Goal: Transaction & Acquisition: Subscribe to service/newsletter

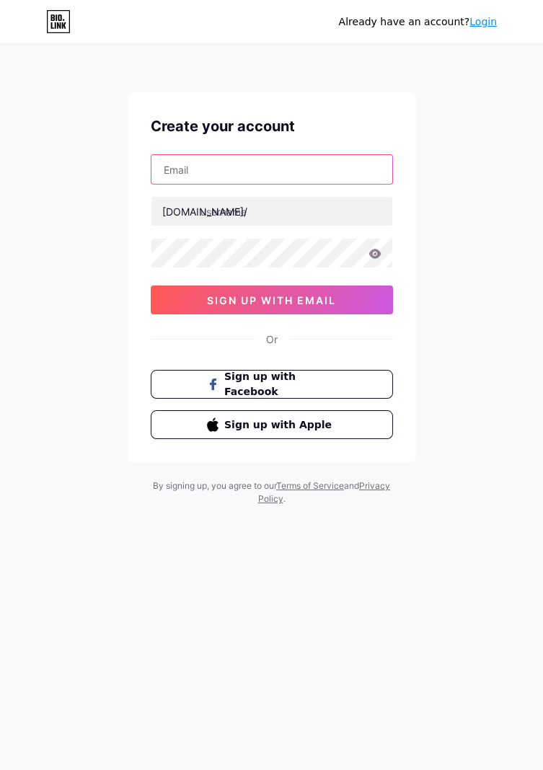
click at [329, 166] on input "text" at bounding box center [271, 169] width 241 height 29
type input "[EMAIL_ADDRESS][DOMAIN_NAME]"
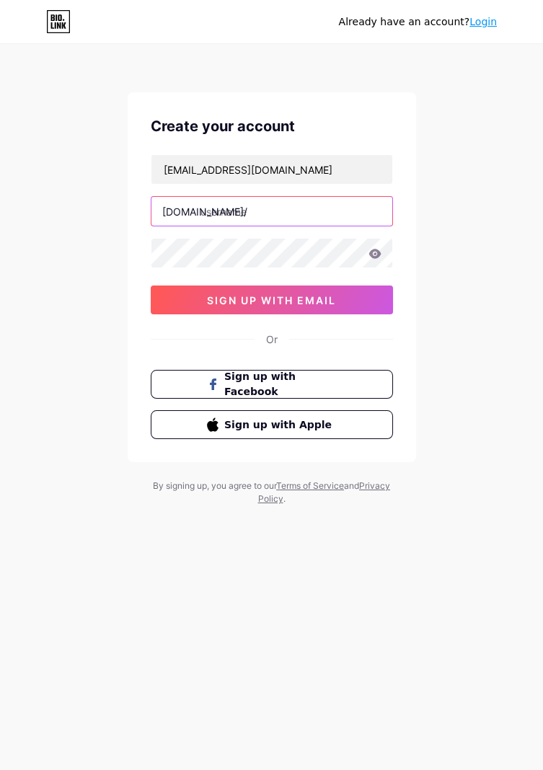
click at [314, 205] on input "text" at bounding box center [271, 211] width 241 height 29
type input "edmarketing"
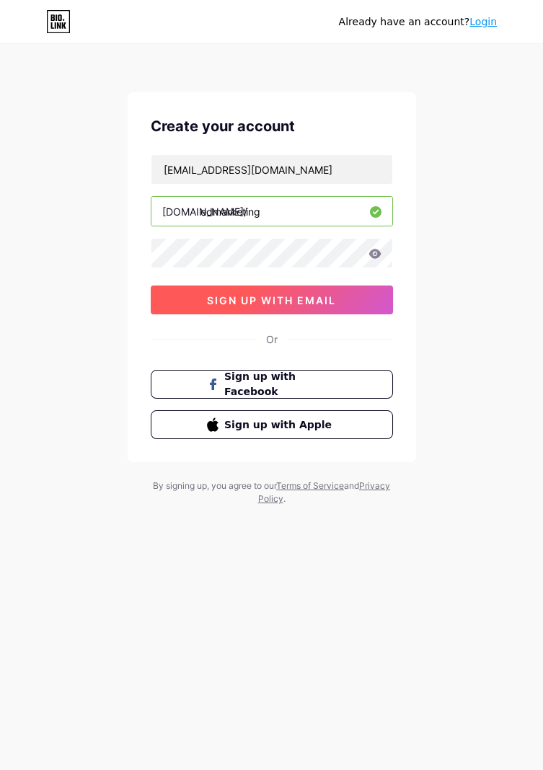
click at [375, 301] on button "sign up with email" at bounding box center [272, 299] width 242 height 29
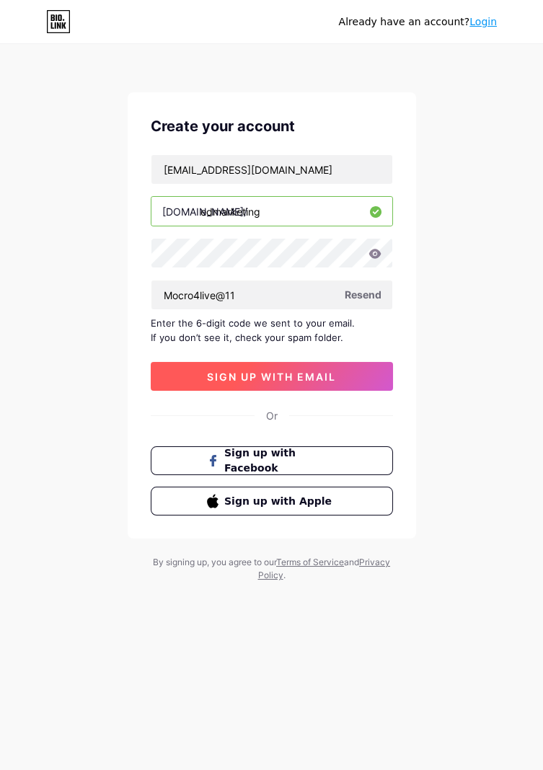
click at [360, 381] on button "sign up with email" at bounding box center [272, 376] width 242 height 29
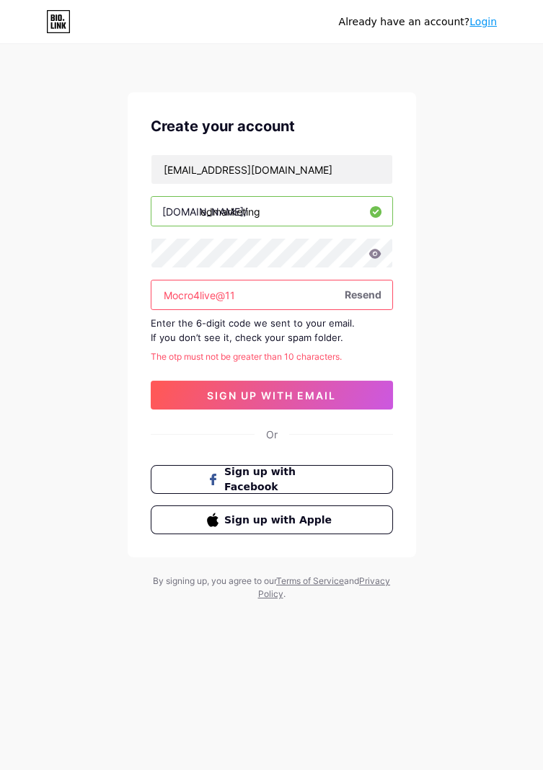
click at [293, 293] on input "Mocro4live@11" at bounding box center [271, 294] width 241 height 29
type input "Moc"
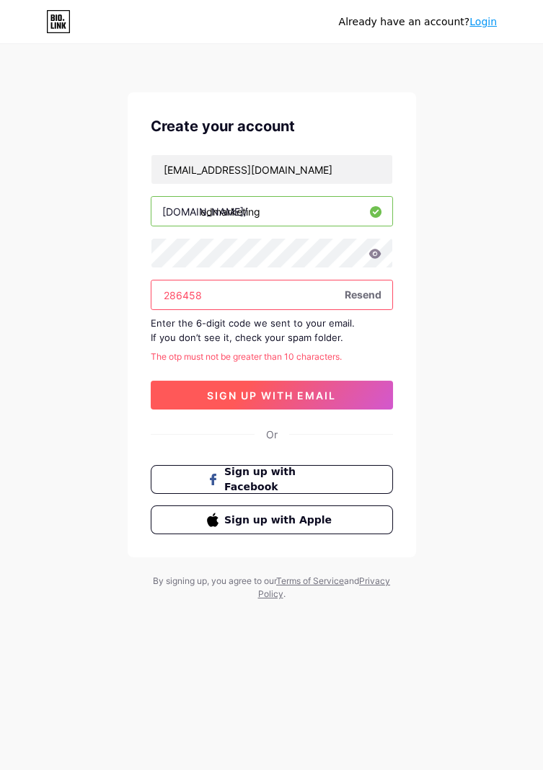
type input "286458"
click at [360, 397] on button "sign up with email" at bounding box center [272, 395] width 242 height 29
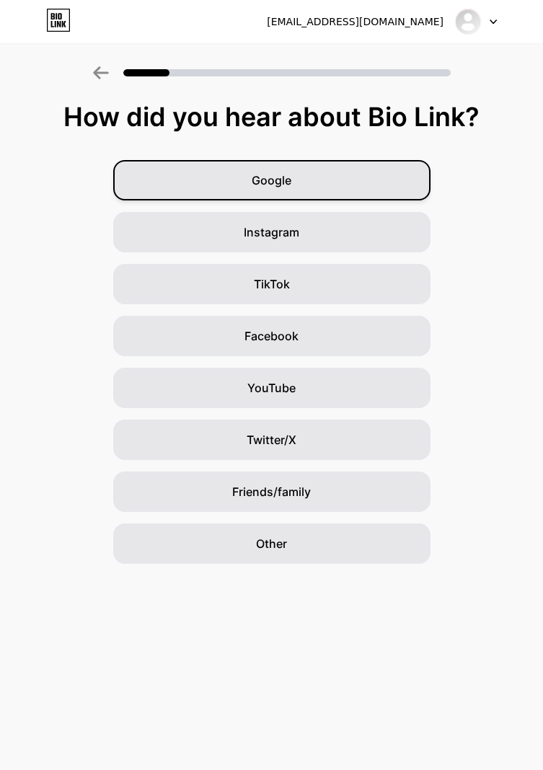
click at [411, 178] on div "Google" at bounding box center [271, 180] width 317 height 40
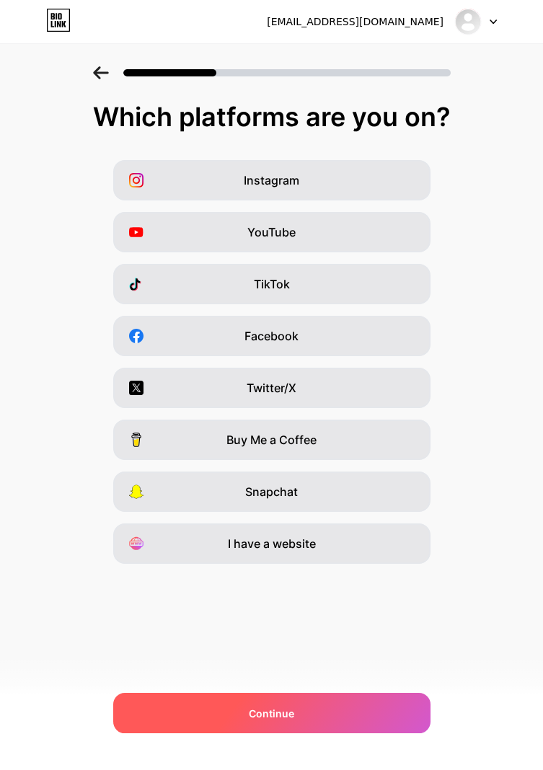
click at [375, 721] on div "Continue" at bounding box center [271, 713] width 317 height 40
click at [390, 716] on div "Continue" at bounding box center [271, 713] width 317 height 40
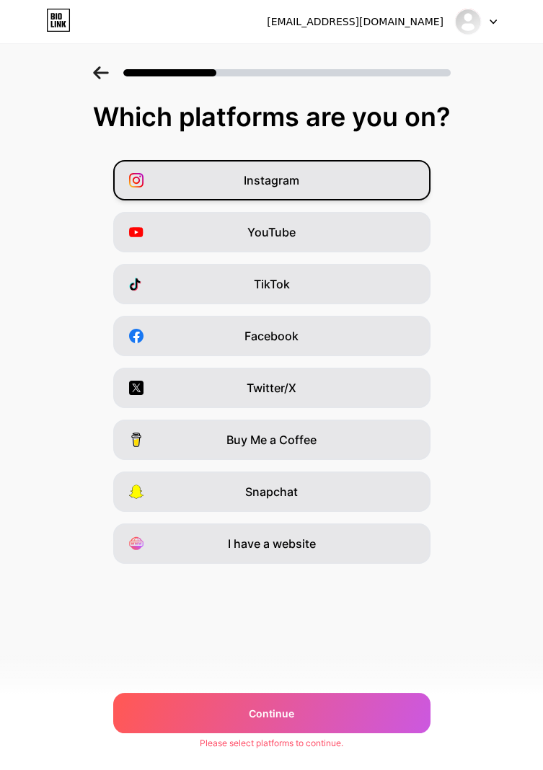
click at [399, 172] on div "Instagram" at bounding box center [271, 180] width 317 height 40
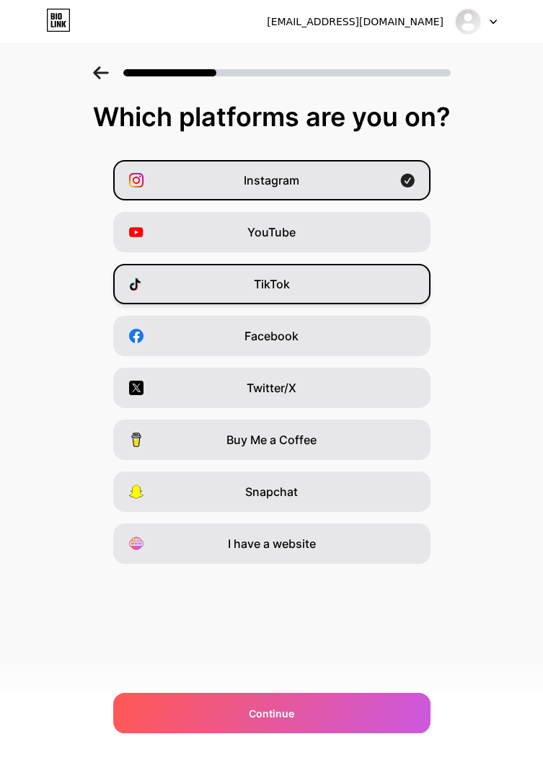
click at [409, 293] on div "TikTok" at bounding box center [271, 284] width 317 height 40
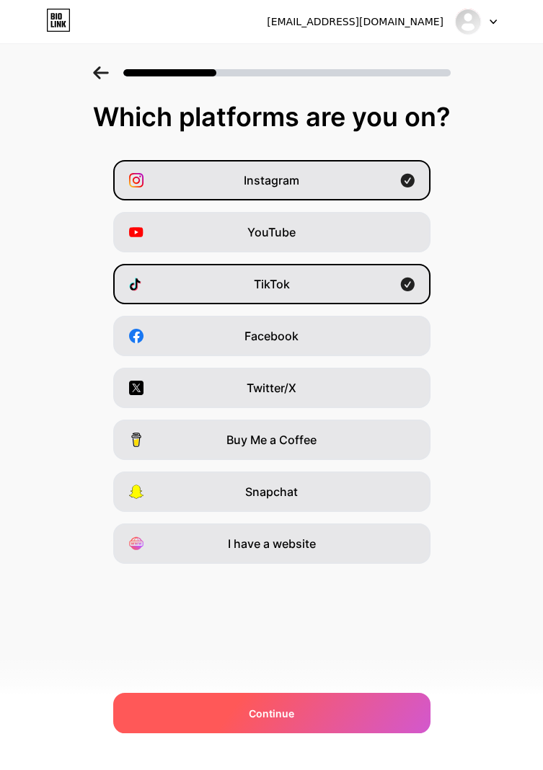
click at [366, 712] on div "Continue" at bounding box center [271, 713] width 317 height 40
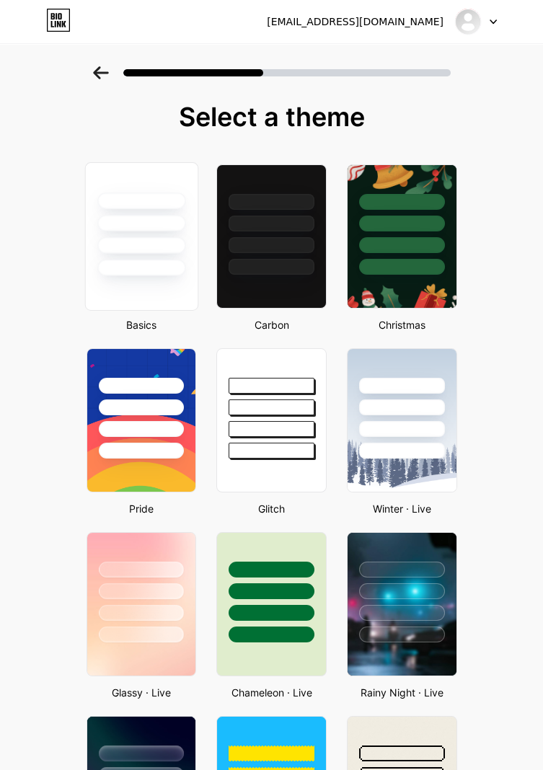
click at [146, 249] on div at bounding box center [141, 245] width 88 height 17
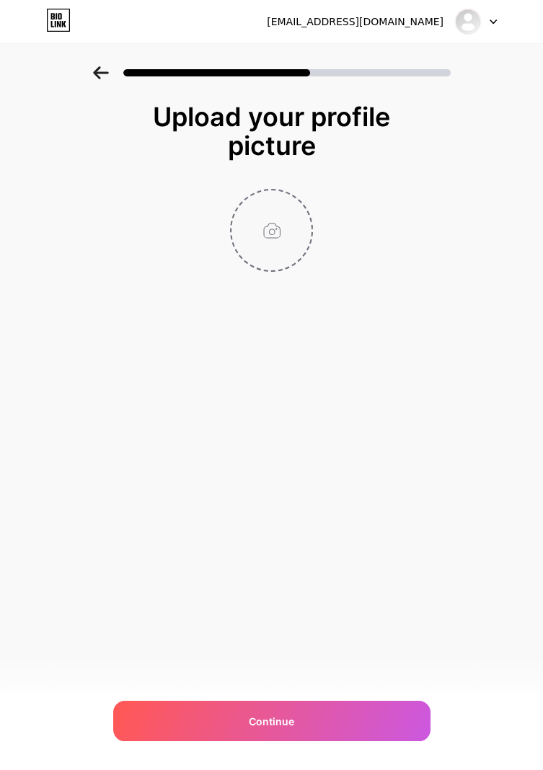
click at [275, 232] on input "file" at bounding box center [271, 230] width 80 height 80
type input "C:\fakepath\1000104517.png"
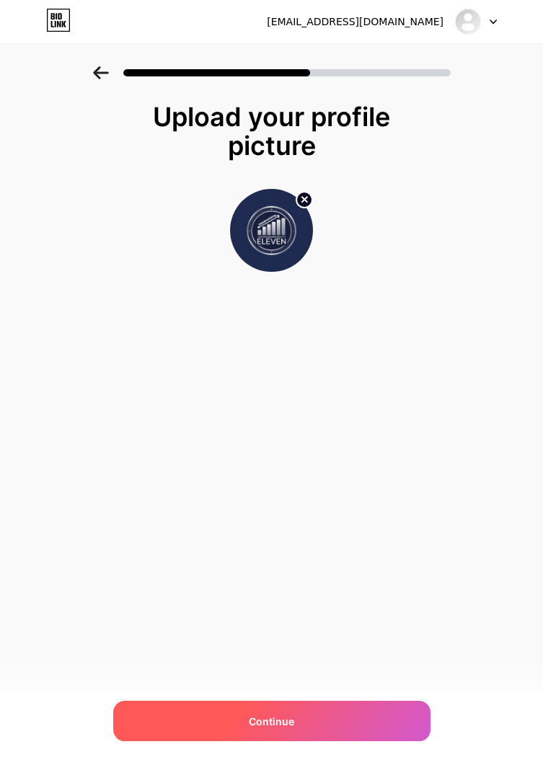
click at [341, 723] on div "Continue" at bounding box center [271, 721] width 317 height 40
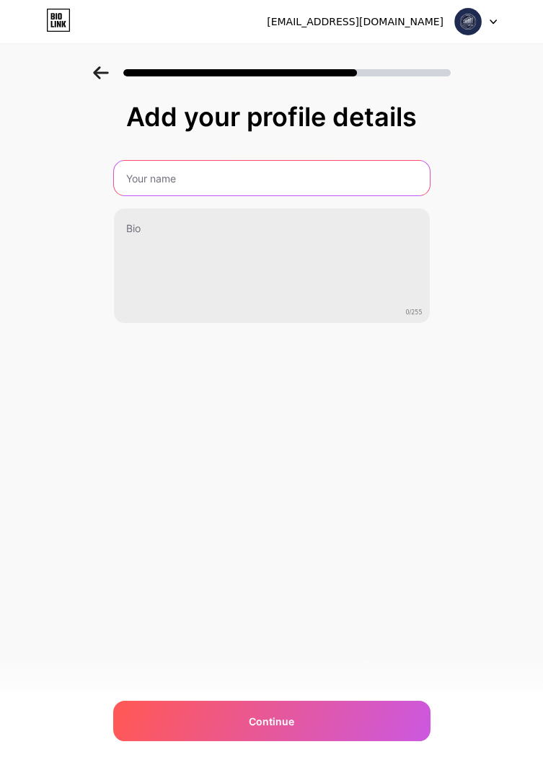
click at [392, 179] on input "text" at bounding box center [272, 178] width 316 height 35
type input "[PERSON_NAME]"
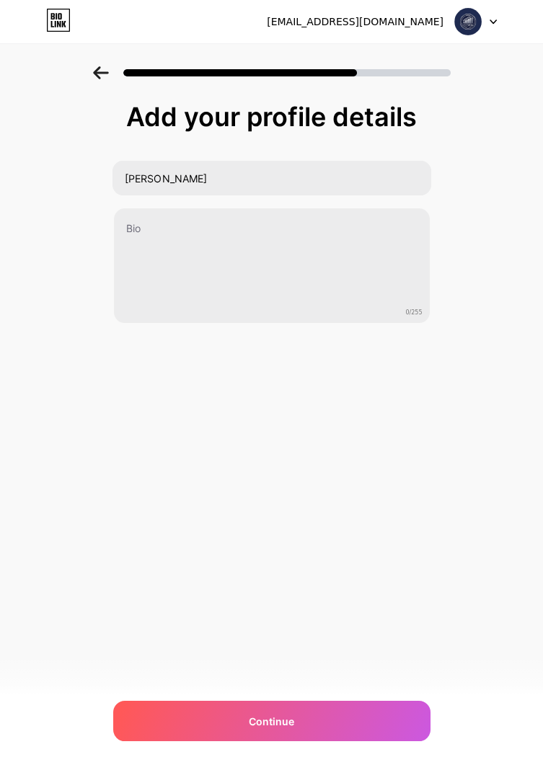
click at [473, 408] on div "[EMAIL_ADDRESS][DOMAIN_NAME] Logout Link Copied Add your profile details [PERSO…" at bounding box center [271, 385] width 543 height 770
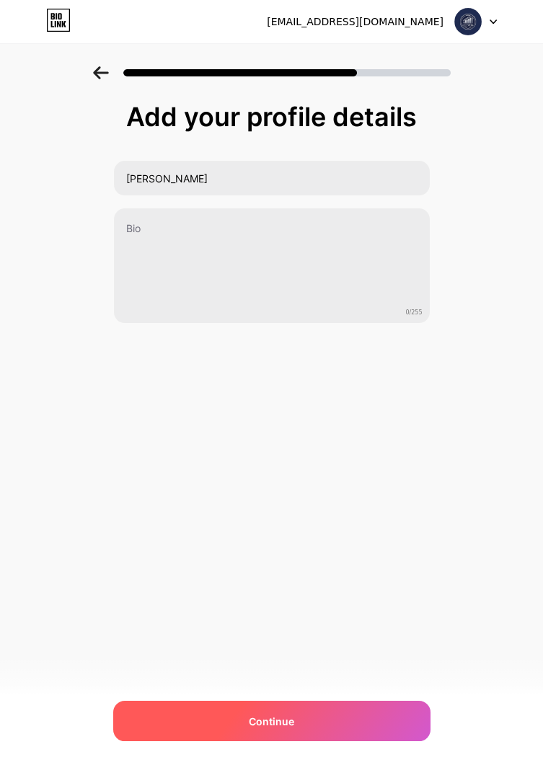
click at [381, 729] on div "Continue" at bounding box center [271, 721] width 317 height 40
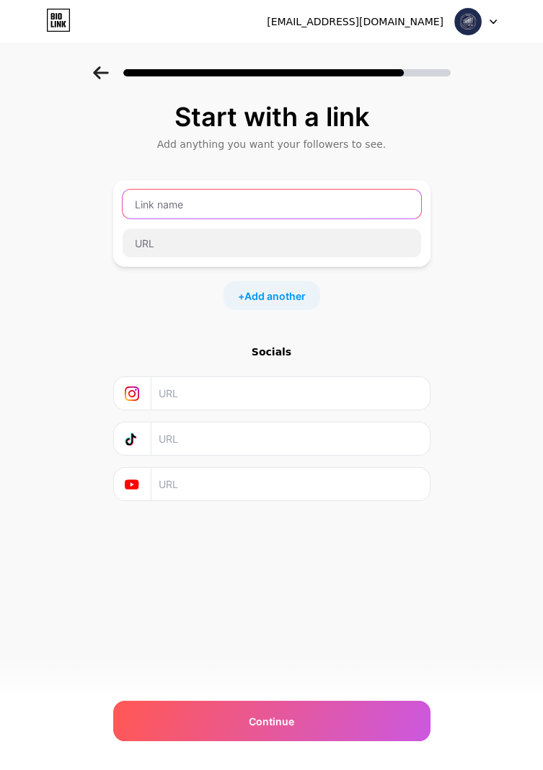
click at [365, 197] on input "text" at bounding box center [272, 204] width 298 height 29
type input "Edmarketing"
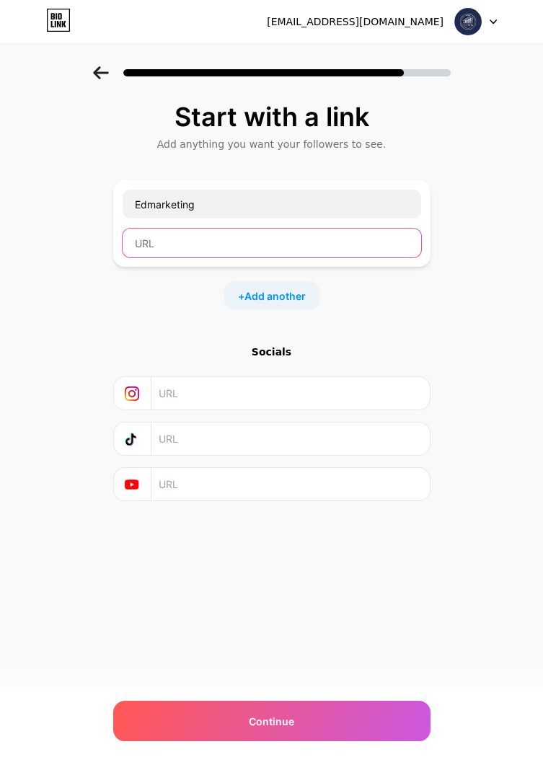
click at [363, 242] on input "text" at bounding box center [272, 242] width 298 height 29
paste input "[URL][DOMAIN_NAME]"
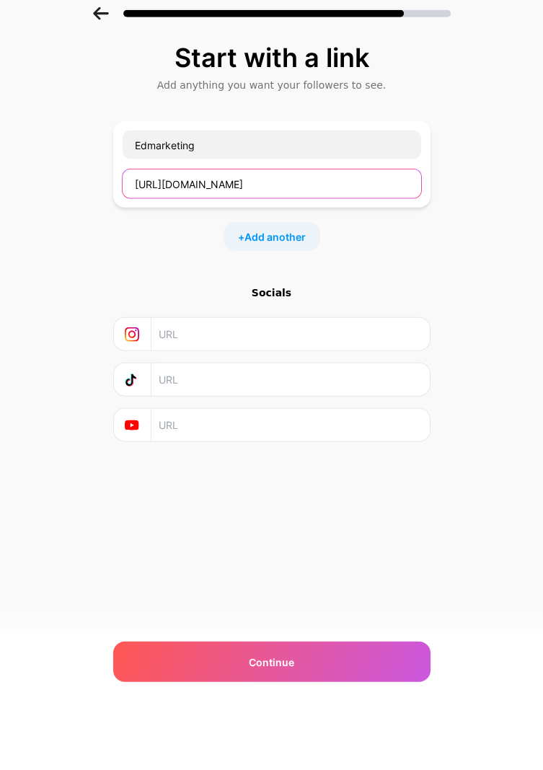
type input "[URL][DOMAIN_NAME]"
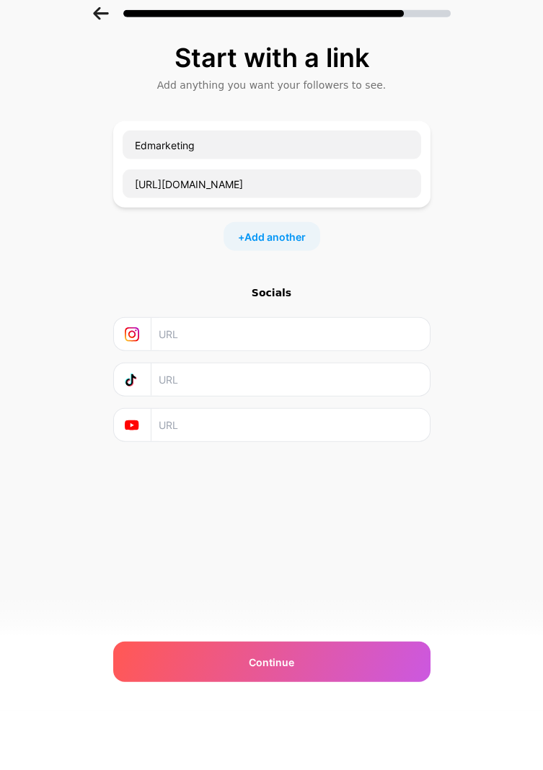
click at [399, 399] on input "text" at bounding box center [290, 393] width 262 height 32
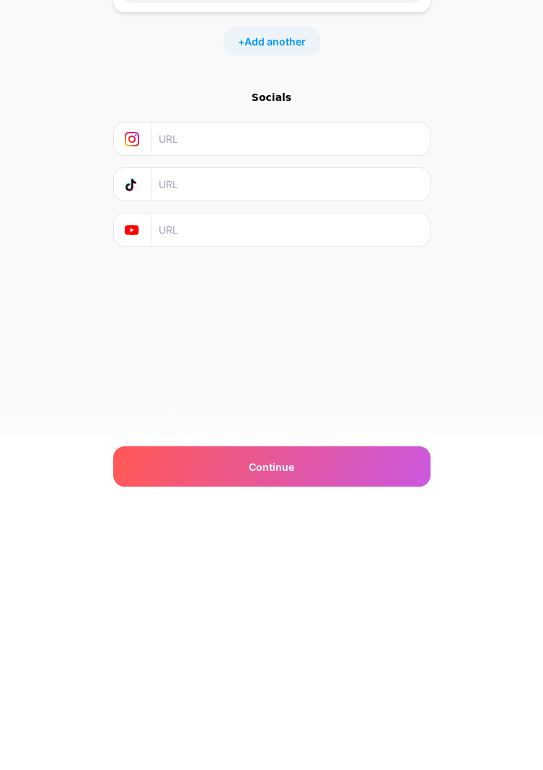
scroll to position [46, 0]
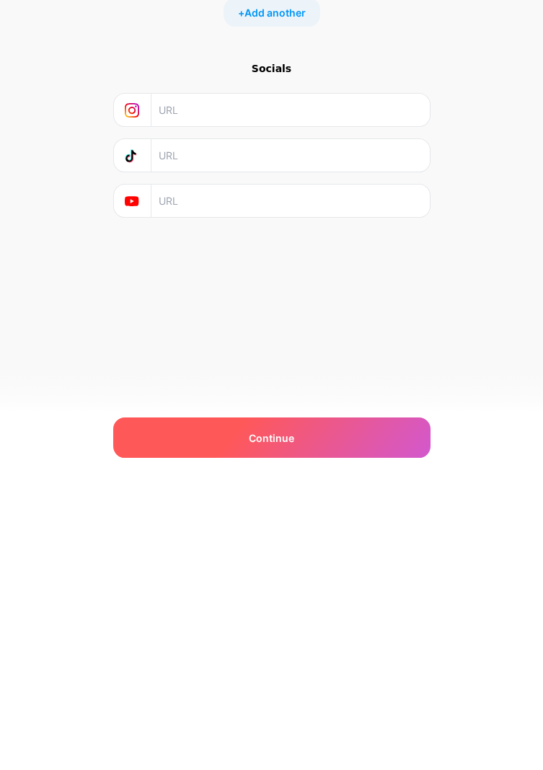
click at [396, 724] on div "Continue" at bounding box center [271, 721] width 317 height 40
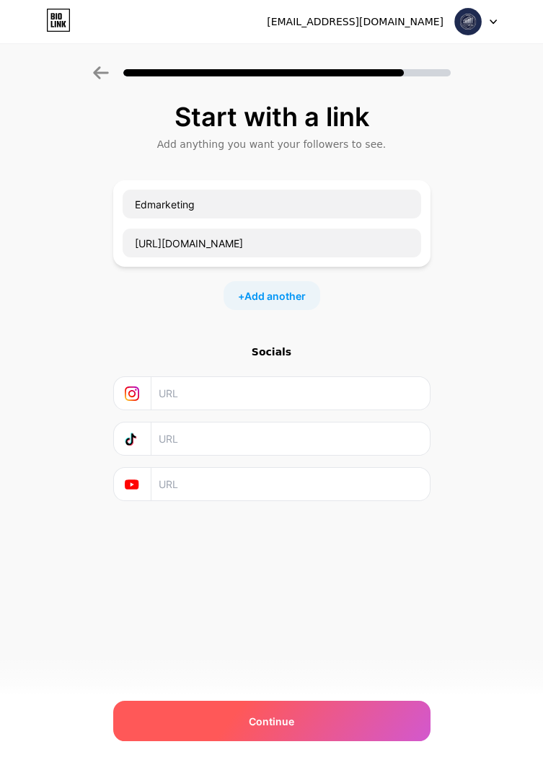
scroll to position [0, 0]
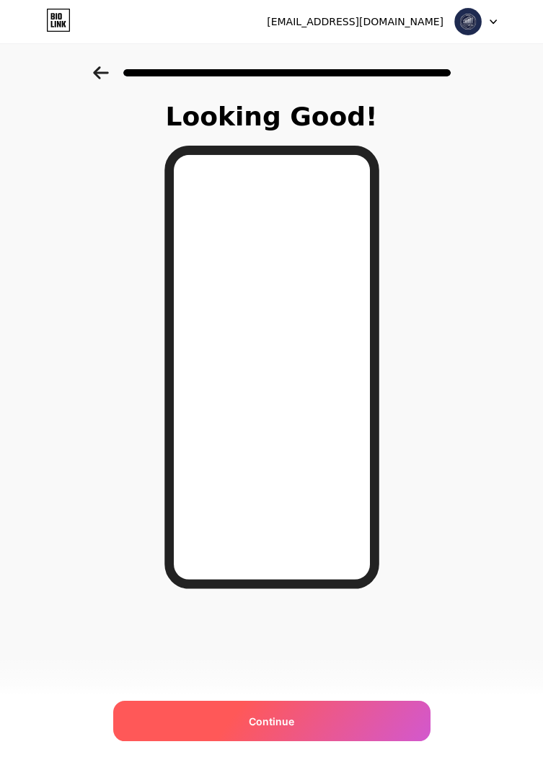
click at [338, 721] on div "Continue" at bounding box center [271, 721] width 317 height 40
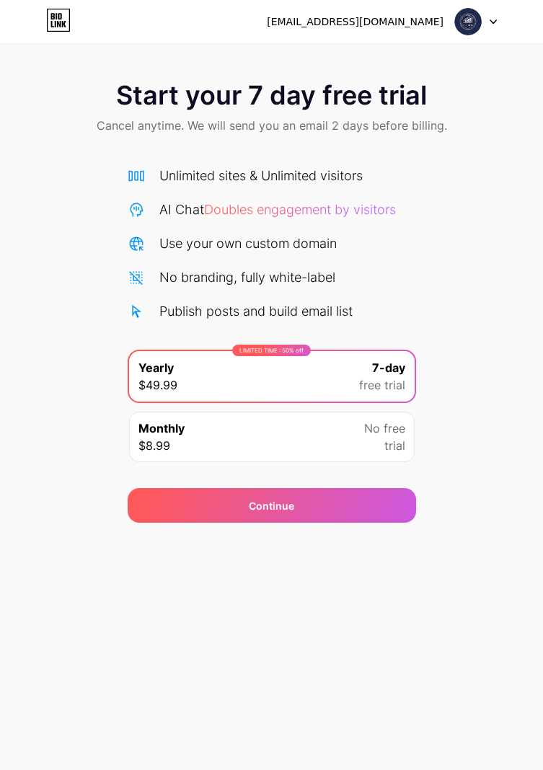
click at [393, 442] on span "trial" at bounding box center [394, 445] width 21 height 17
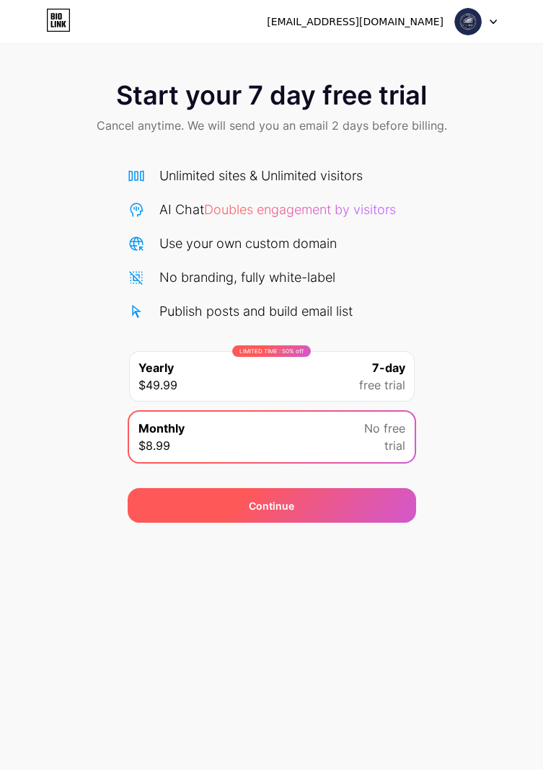
click at [396, 514] on div "Continue" at bounding box center [272, 505] width 288 height 35
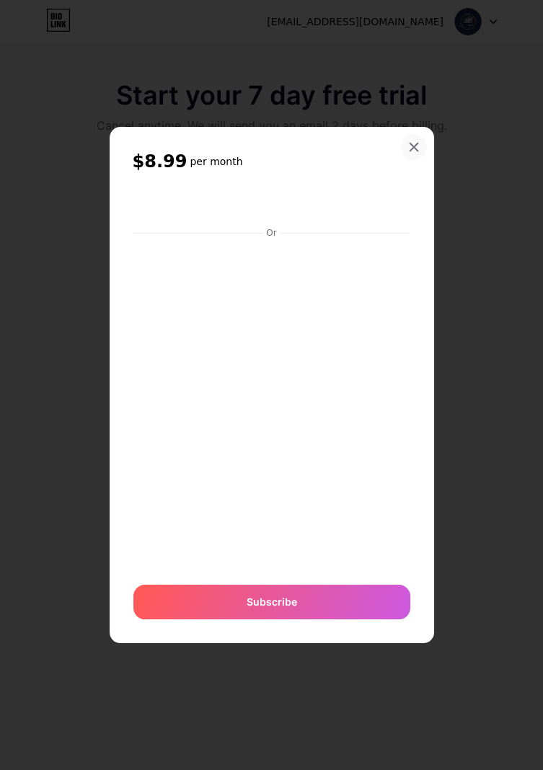
click at [414, 160] on div at bounding box center [414, 147] width 26 height 26
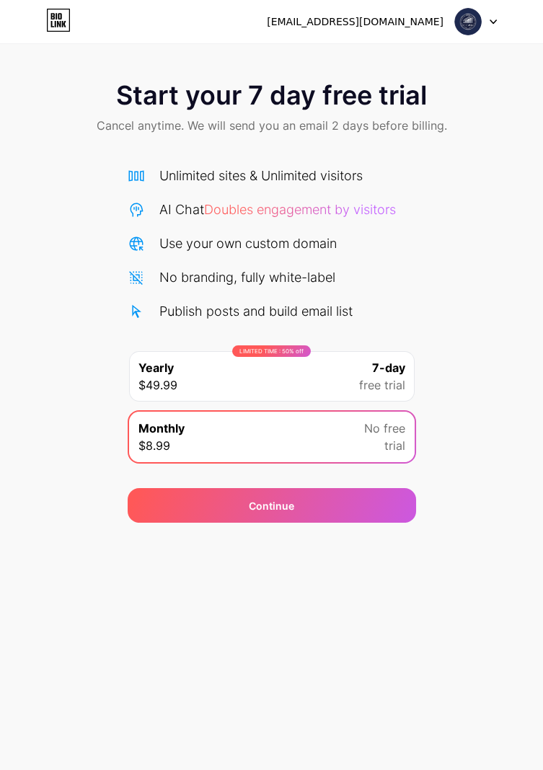
click at [396, 357] on div "LIMITED TIME : 50% off Yearly $49.99 7-day free trial" at bounding box center [271, 376] width 285 height 50
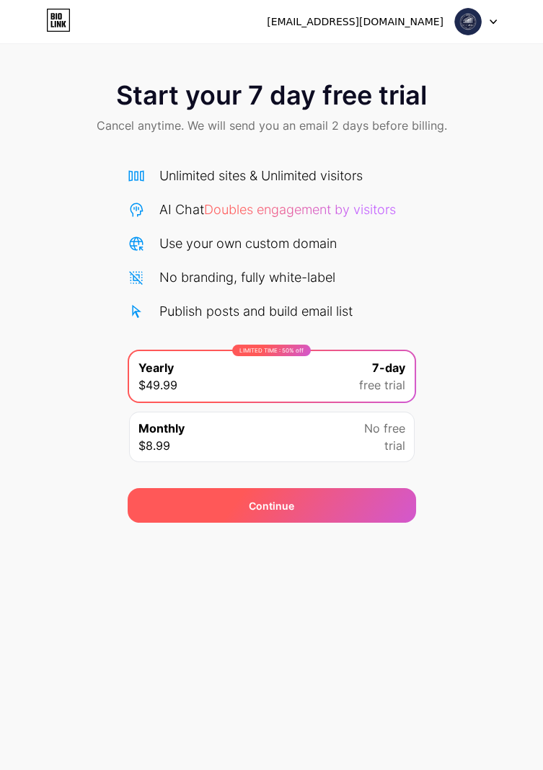
click at [383, 512] on div "Continue" at bounding box center [272, 505] width 288 height 35
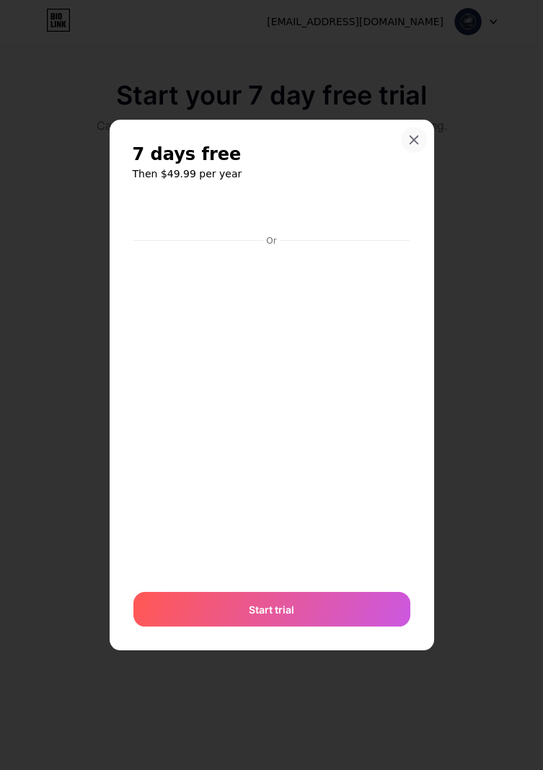
click at [415, 153] on div at bounding box center [414, 140] width 26 height 26
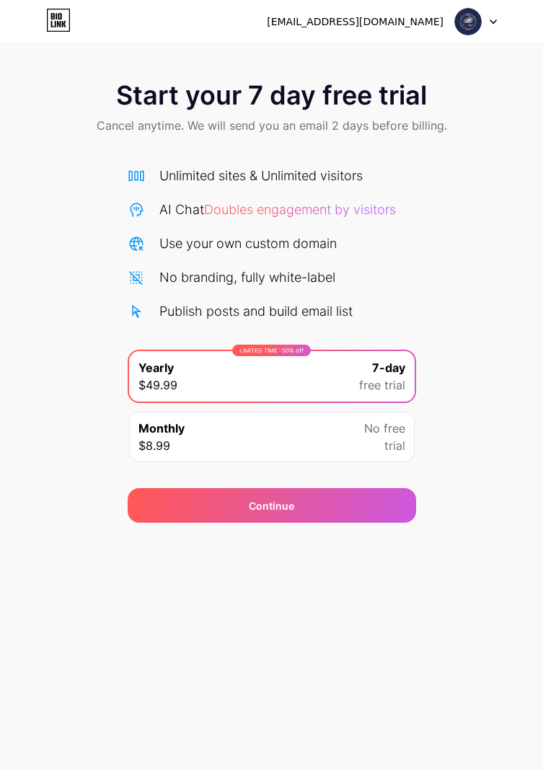
click at [422, 30] on div "[EMAIL_ADDRESS][DOMAIN_NAME]" at bounding box center [382, 22] width 230 height 26
click at [490, 28] on div at bounding box center [476, 22] width 42 height 26
click at [476, 143] on div "Start your 7 day free trial Cancel anytime. We will send you an email 2 days be…" at bounding box center [271, 108] width 543 height 85
click at [63, 24] on icon at bounding box center [64, 24] width 4 height 6
click at [59, 16] on icon at bounding box center [58, 20] width 25 height 23
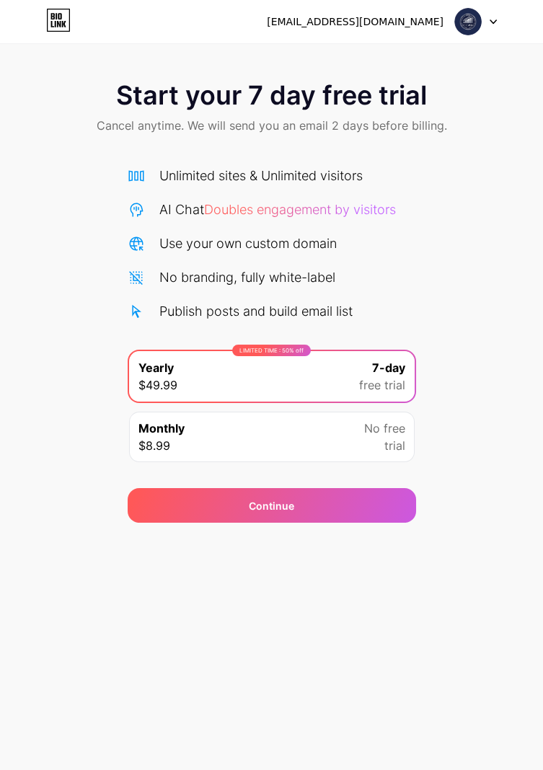
click at [468, 27] on img at bounding box center [467, 21] width 27 height 27
click at [418, 27] on div "[EMAIL_ADDRESS][DOMAIN_NAME]" at bounding box center [355, 21] width 177 height 15
click at [408, 25] on div "[EMAIL_ADDRESS][DOMAIN_NAME]" at bounding box center [355, 21] width 177 height 15
click at [461, 264] on div "Start your 7 day free trial Cancel anytime. We will send you an email 2 days be…" at bounding box center [271, 294] width 543 height 456
click at [401, 432] on span "No free" at bounding box center [384, 427] width 41 height 17
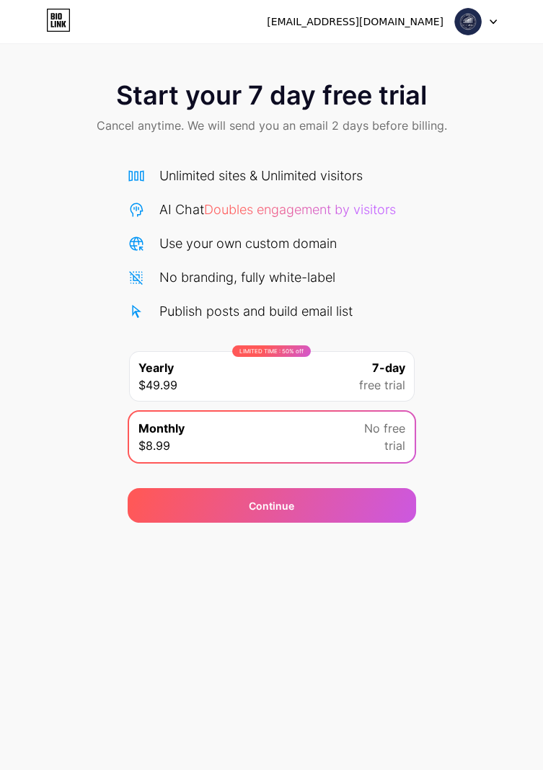
click at [386, 506] on div "Continue" at bounding box center [272, 505] width 288 height 35
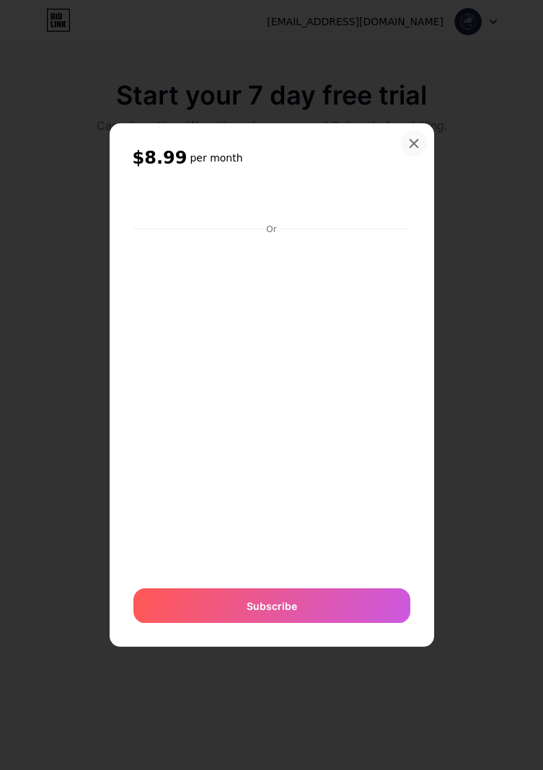
click at [419, 156] on div at bounding box center [414, 143] width 26 height 26
